Goal: Task Accomplishment & Management: Manage account settings

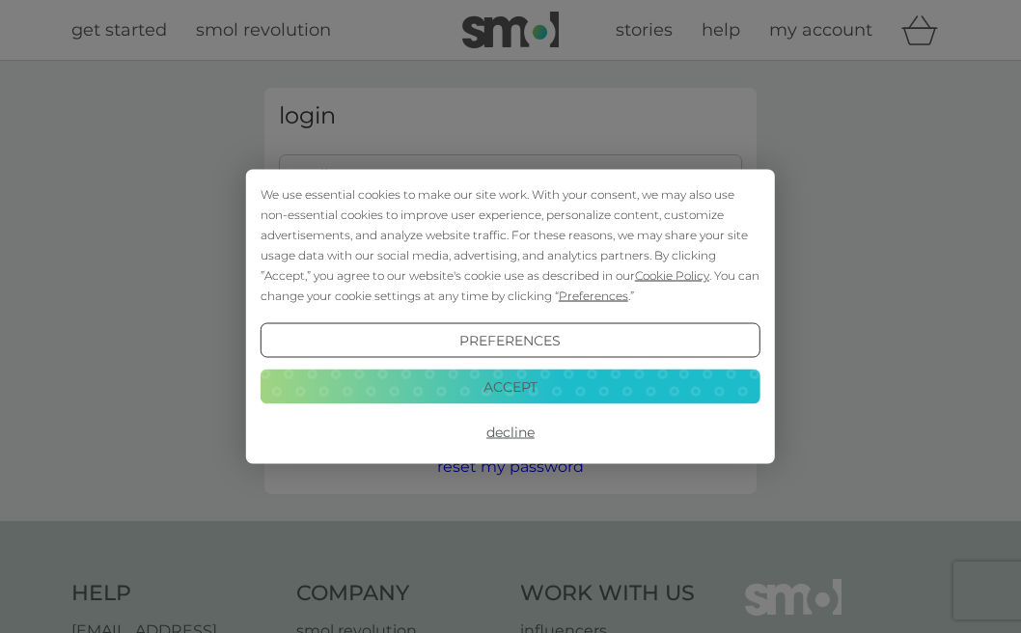
click at [463, 385] on button "Accept" at bounding box center [511, 386] width 500 height 35
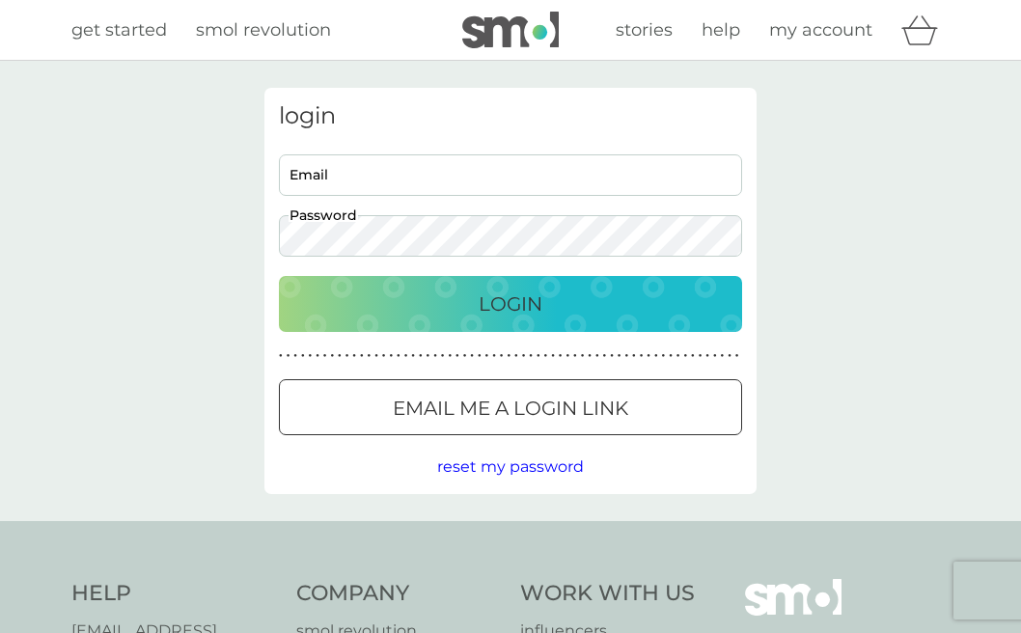
click at [370, 187] on input "Email" at bounding box center [510, 175] width 463 height 42
paste input "[EMAIL_ADDRESS][DOMAIN_NAME]"
type input "[EMAIL_ADDRESS][DOMAIN_NAME]"
click at [451, 305] on div "Login" at bounding box center [510, 304] width 425 height 31
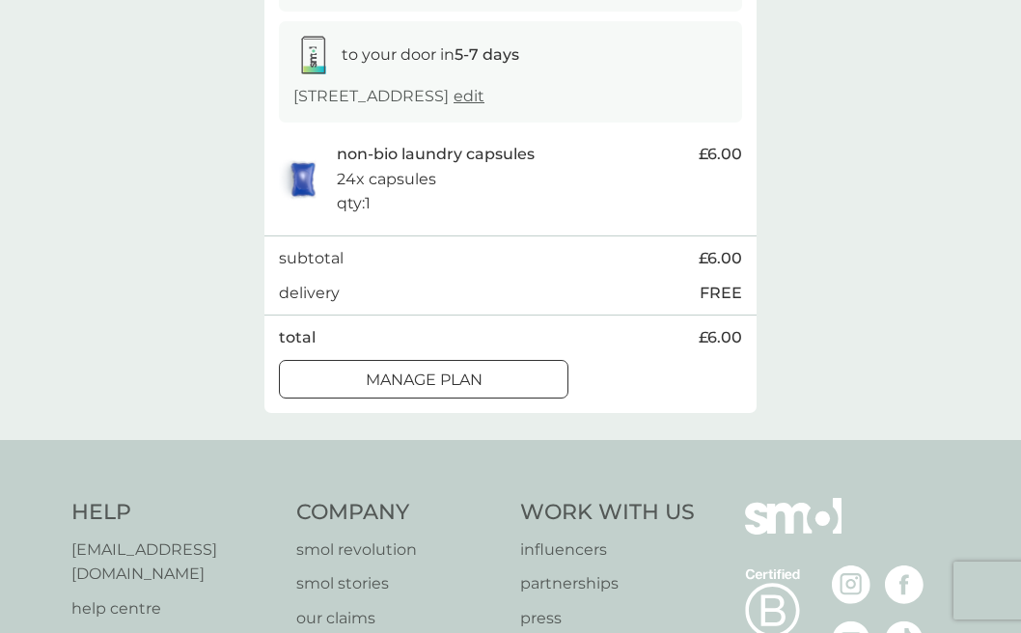
scroll to position [348, 0]
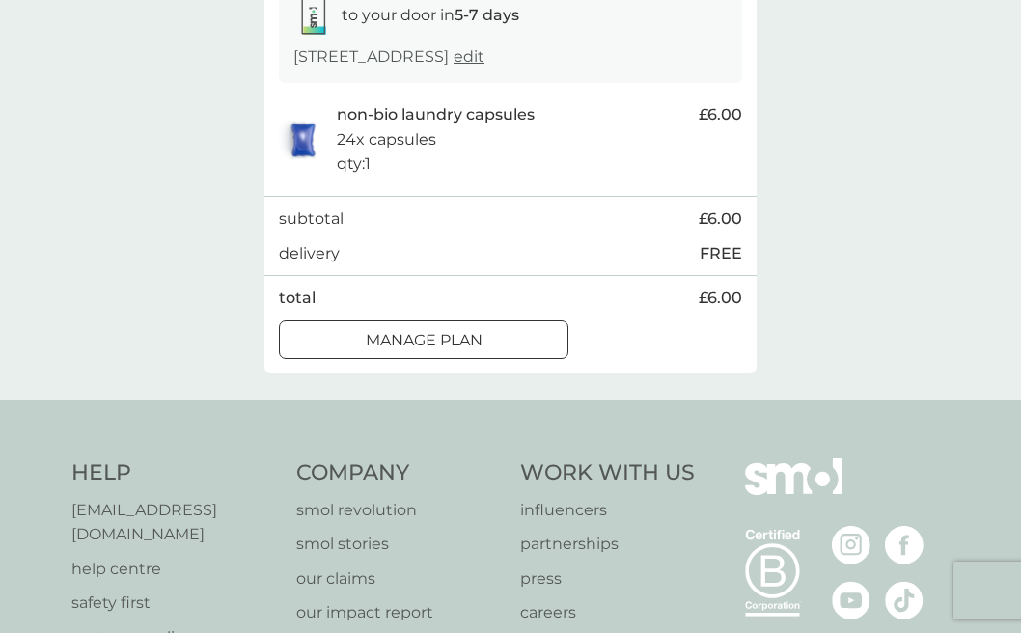
click at [431, 350] on div at bounding box center [424, 340] width 70 height 20
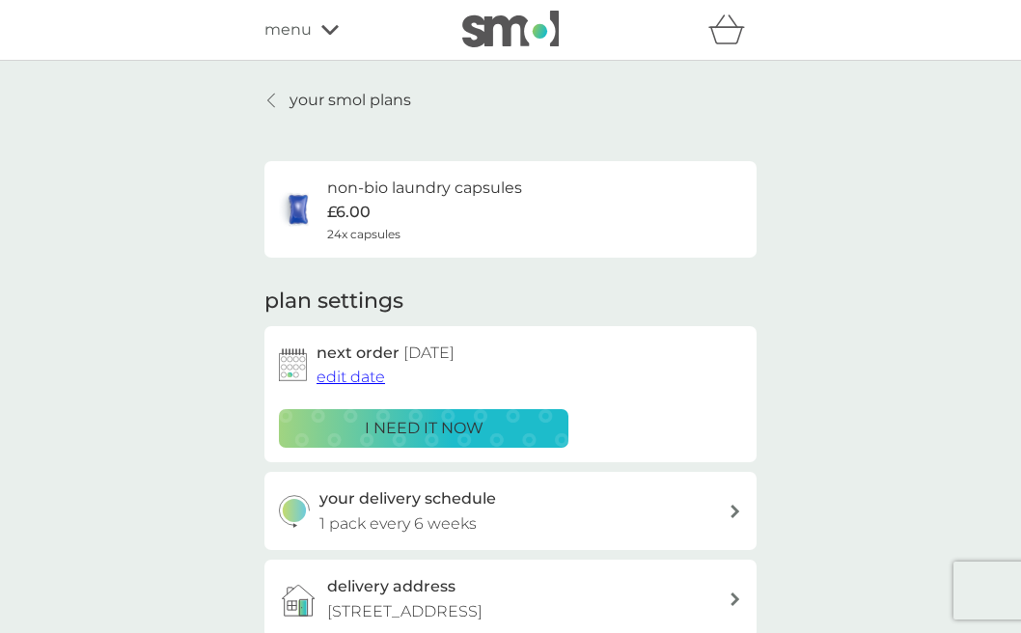
click at [376, 375] on span "edit date" at bounding box center [351, 377] width 69 height 18
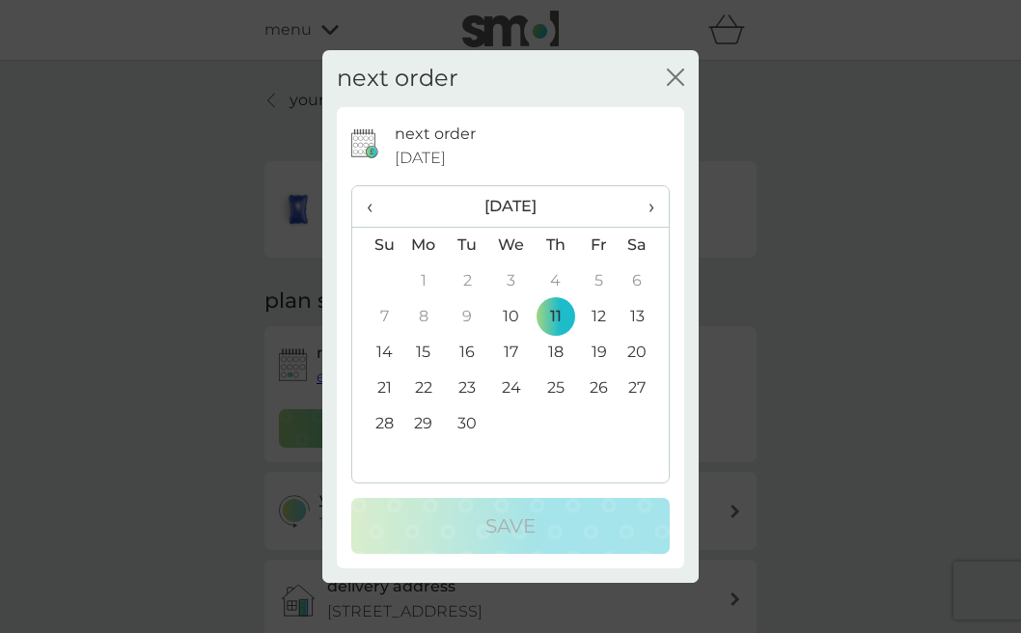
click at [647, 211] on span "›" at bounding box center [644, 206] width 19 height 41
click at [551, 317] on td "9" at bounding box center [555, 317] width 43 height 36
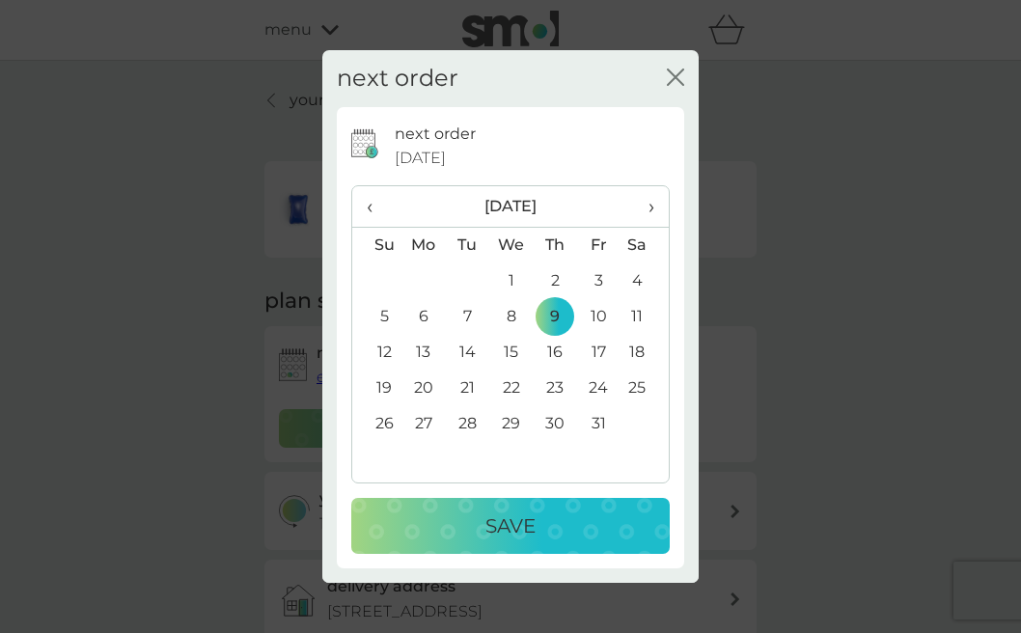
click at [503, 524] on p "Save" at bounding box center [511, 526] width 50 height 31
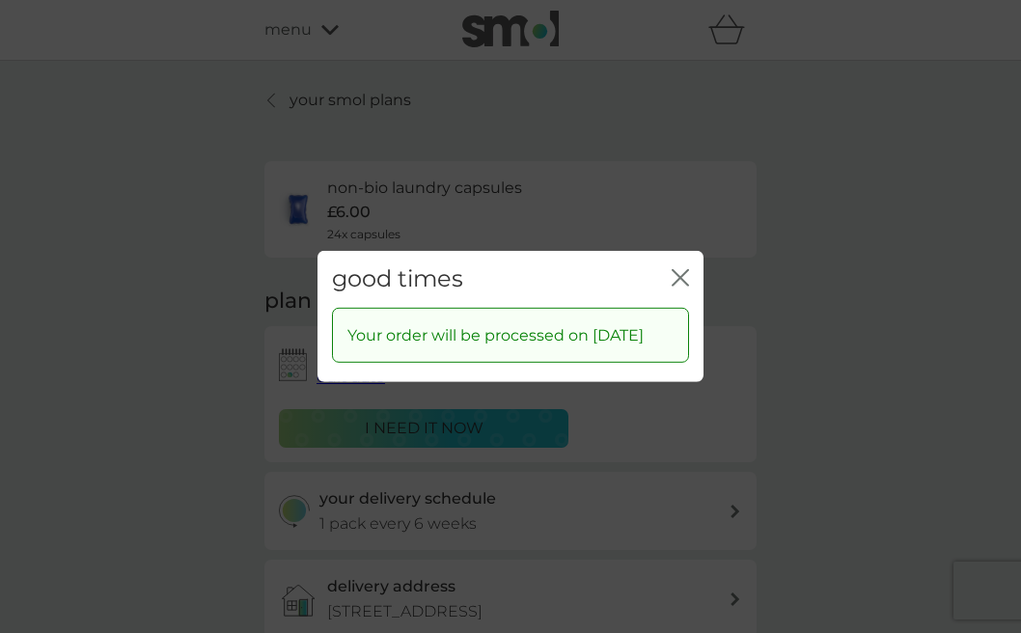
click at [683, 269] on icon "close" at bounding box center [680, 277] width 17 height 17
